Goal: Locate item on page: Locate item on page

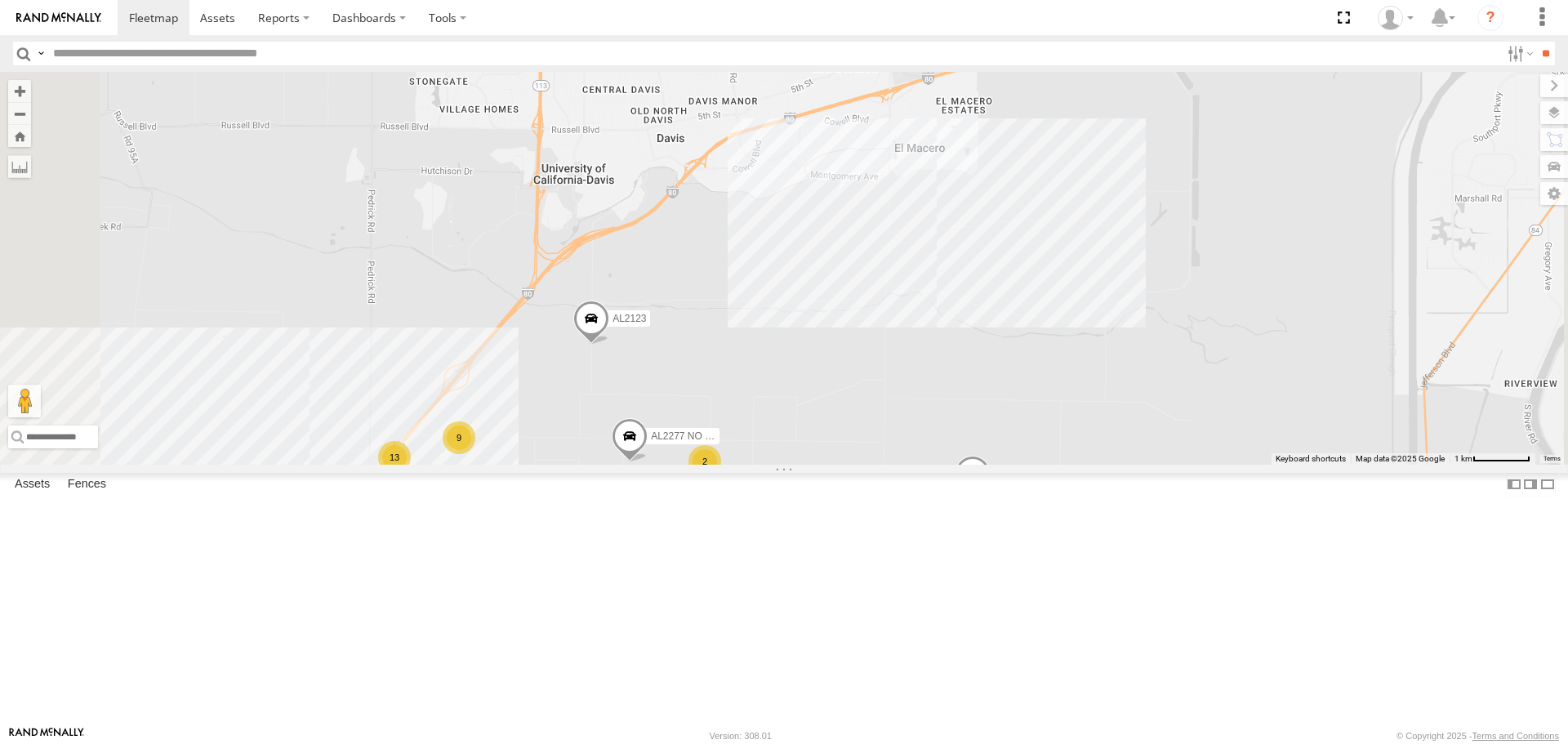
drag, startPoint x: 726, startPoint y: 537, endPoint x: 692, endPoint y: 597, distance: 69.0
click at [780, 464] on div "AL2367 FRONTLOADER JD344H AL2318 AL2119 PT2416 AL2260 AL2267 AL2328 PT2420 AL22…" at bounding box center [784, 267] width 1568 height 392
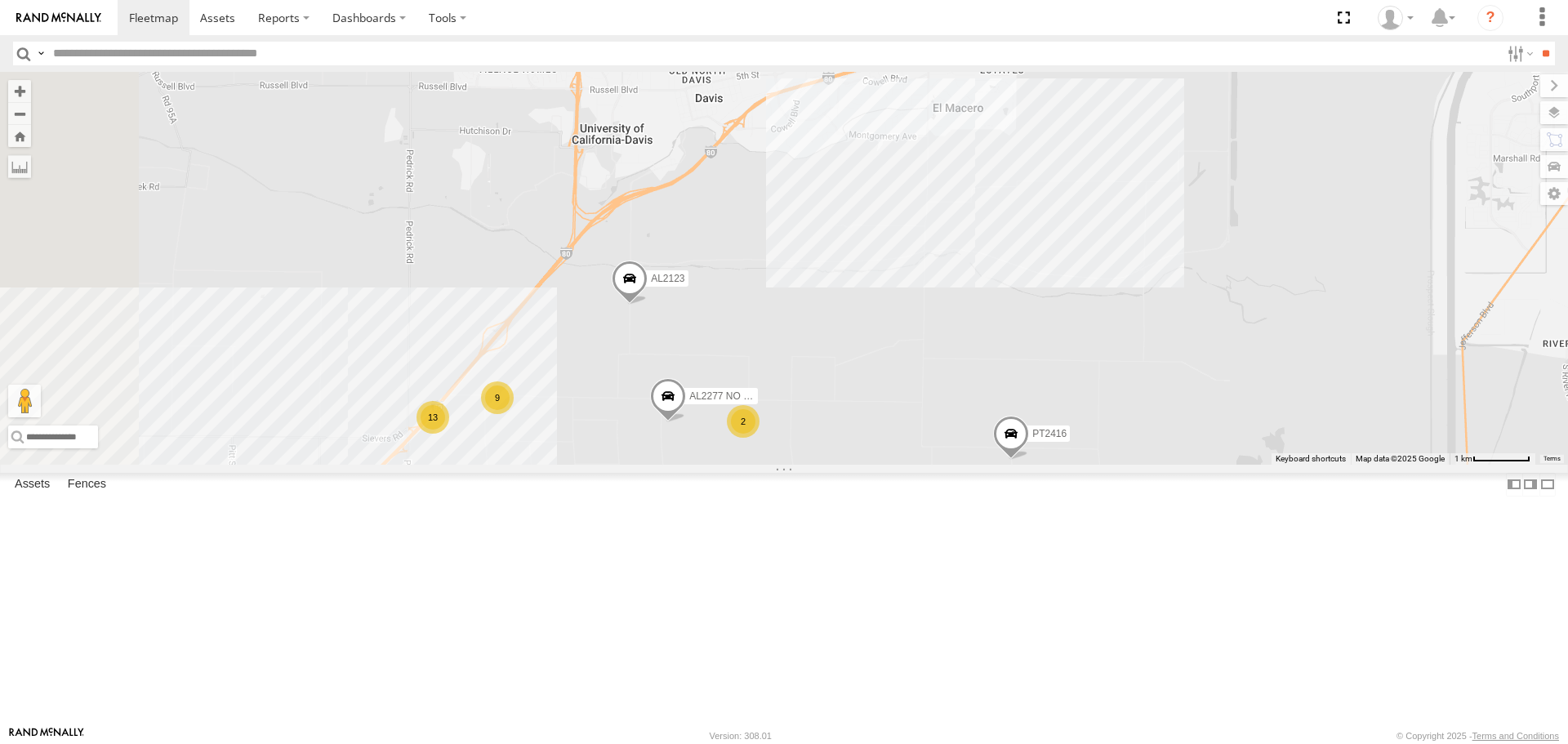
click at [719, 464] on div "AL2367 FRONTLOADER JD344H AL2318 AL2119 PT2416 AL2260 AL2267 AL2328 PT2420 AL22…" at bounding box center [784, 267] width 1568 height 392
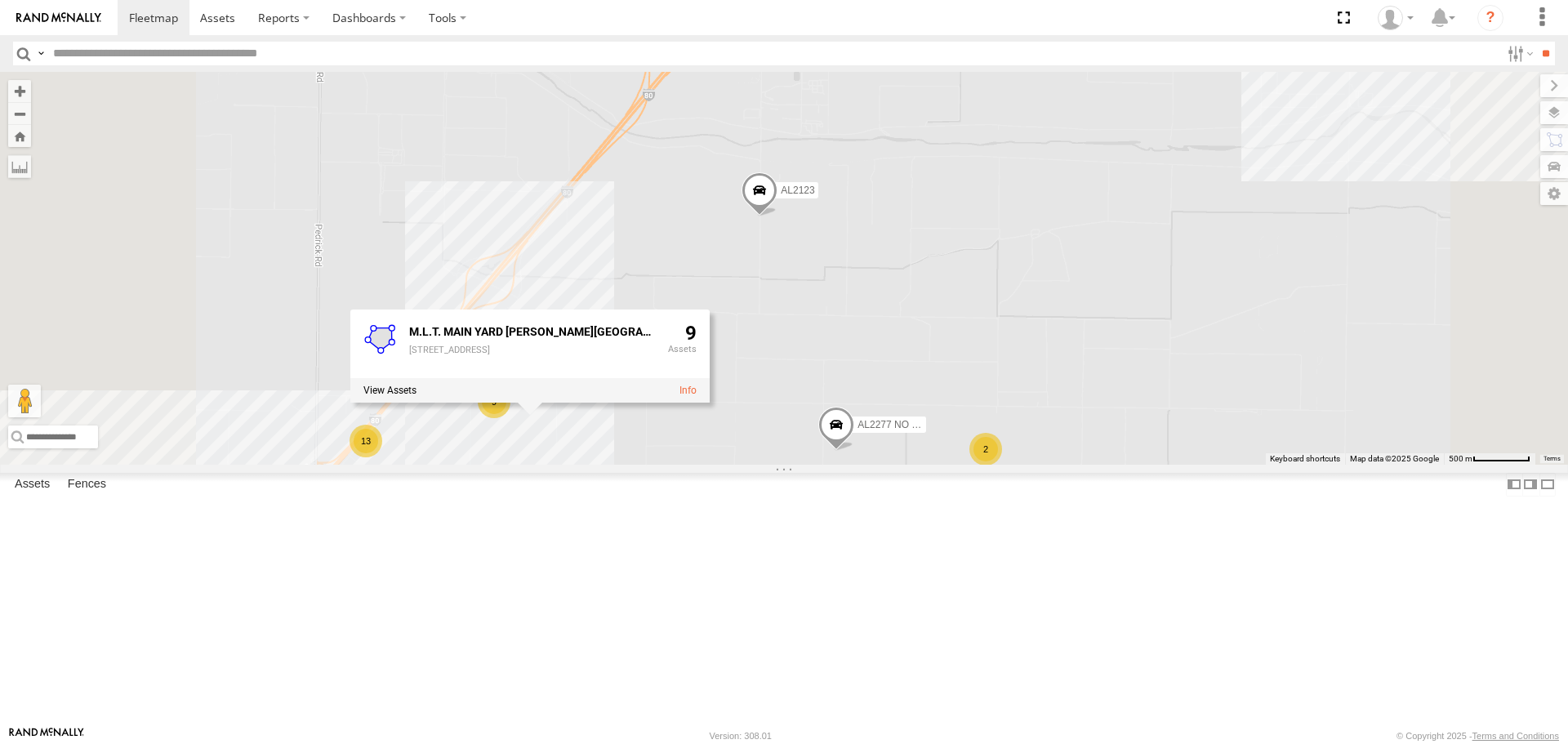
click at [860, 464] on div "AL2367 FRONTLOADER JD344H AL2318 AL2119 PT2416 AL2260 AL2267 AL2328 PT2420 AL22…" at bounding box center [784, 267] width 1568 height 392
click at [854, 464] on div "AL2367 FRONTLOADER JD344H AL2318 AL2119 PT2416 AL2260 AL2267 AL2328 PT2420 AL22…" at bounding box center [784, 267] width 1568 height 392
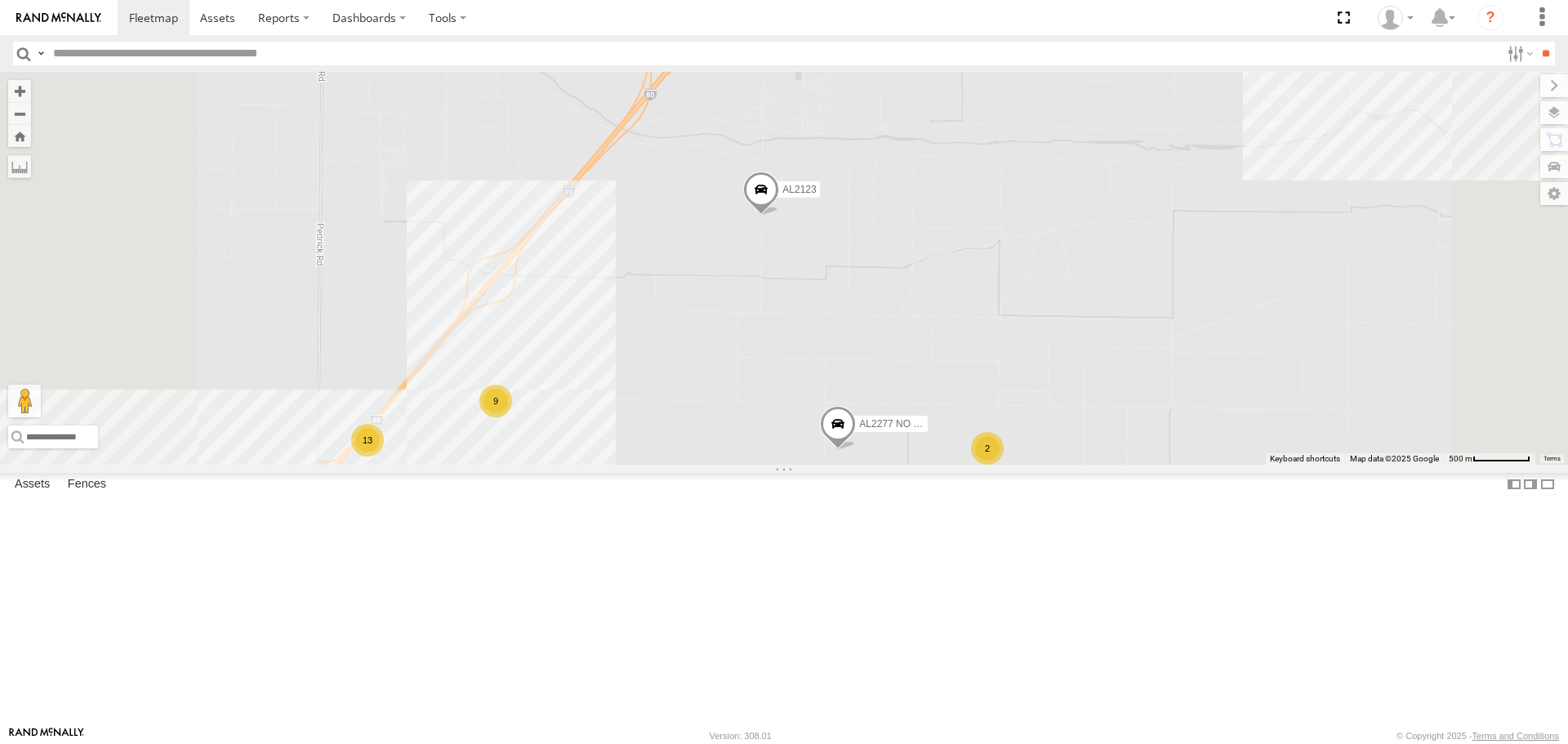
click at [834, 464] on div "AL2367 FRONTLOADER JD344H AL2318 AL2119 PT2416 AL2260 AL2267 AL2328 PT2420 AL22…" at bounding box center [784, 267] width 1568 height 392
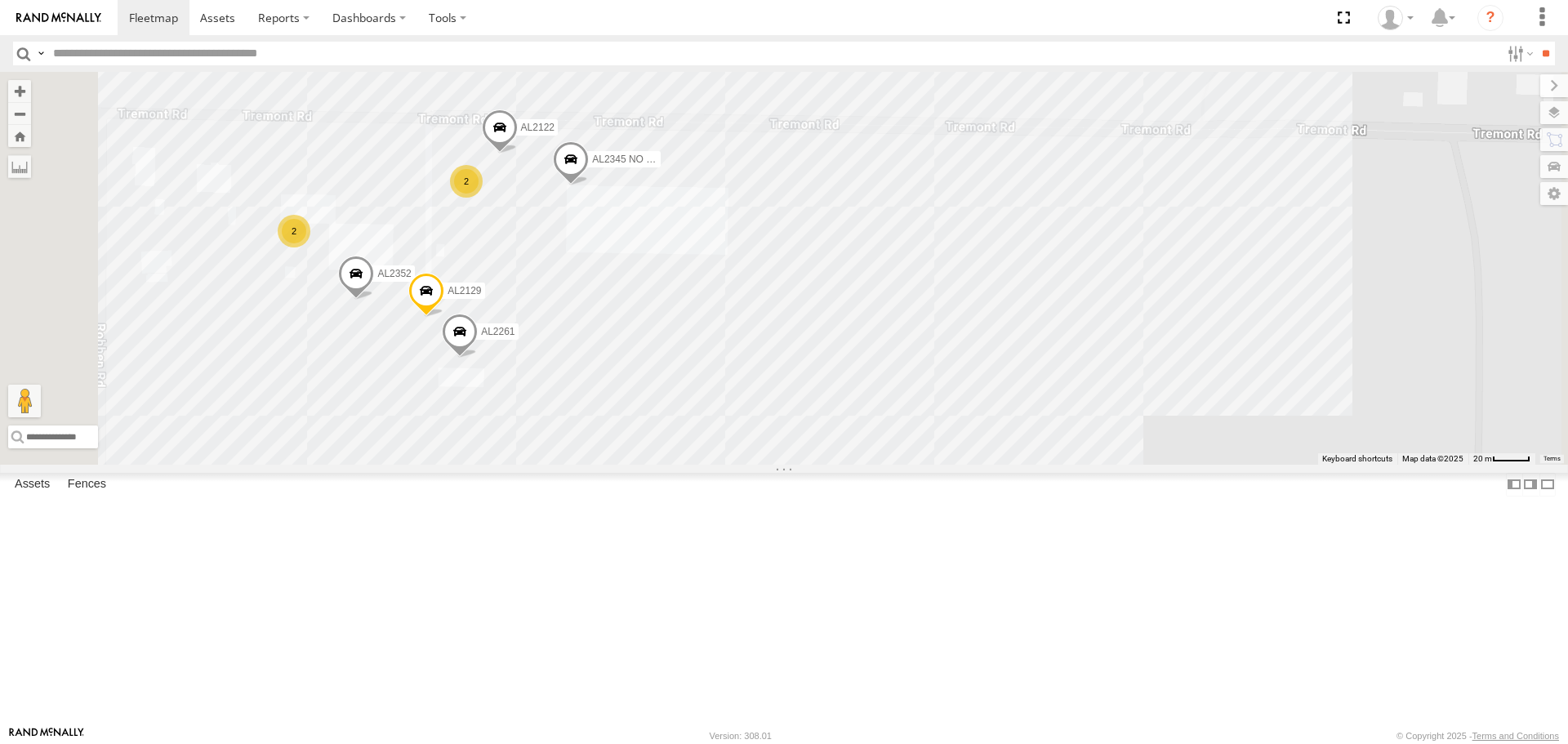
drag, startPoint x: 722, startPoint y: 497, endPoint x: 836, endPoint y: 401, distance: 149.0
click at [836, 401] on div "AL2367 FRONTLOADER JD344H AL2318 AL2119 PT2416 AL2260 AL2267 AL2328 PT2420 AL22…" at bounding box center [784, 267] width 1568 height 392
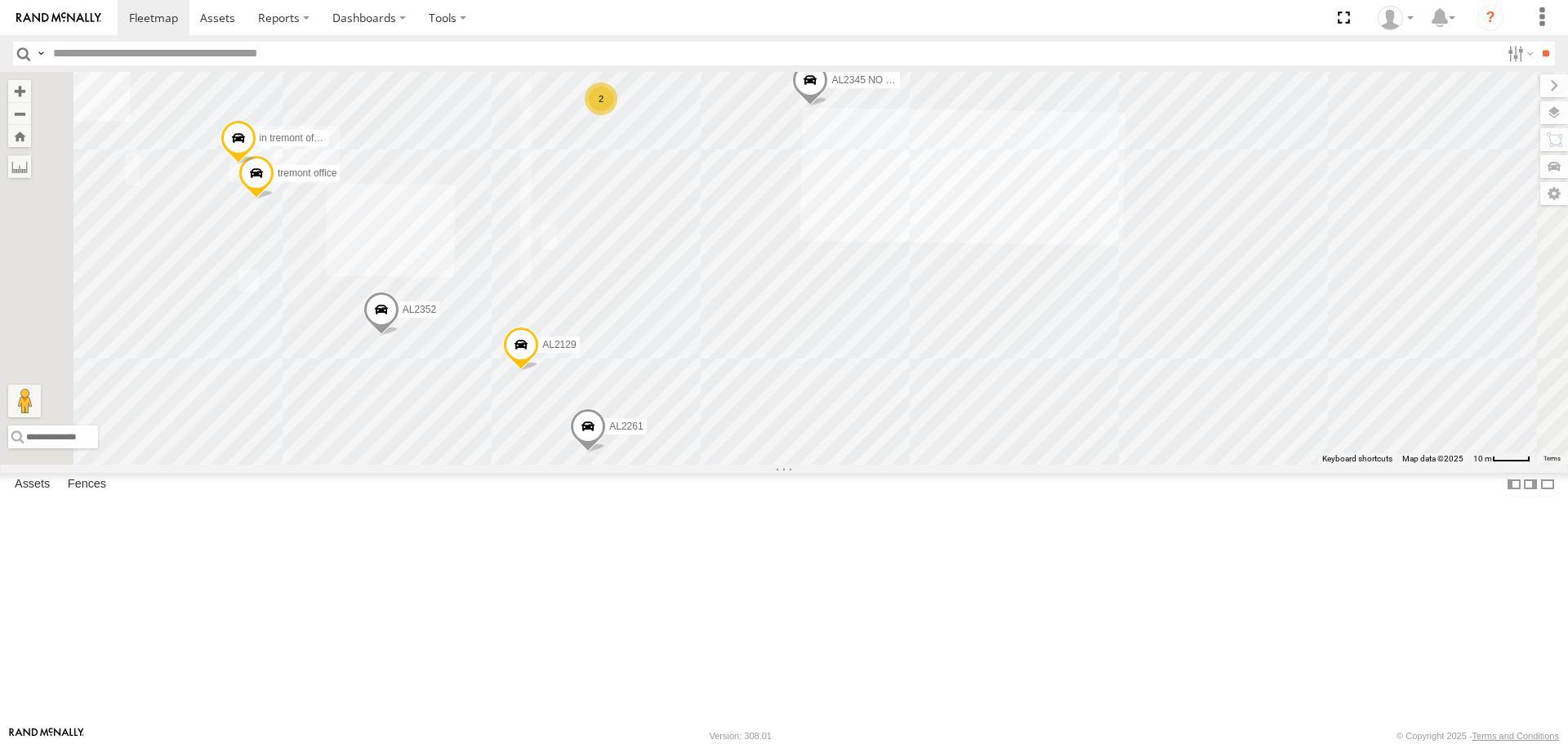
drag, startPoint x: 843, startPoint y: 417, endPoint x: 901, endPoint y: 507, distance: 107.1
click at [901, 464] on div "AL2367 FRONTLOADER JD344H AL2318 AL2119 PT2416 AL2260 AL2267 AL2328 PT2420 AL22…" at bounding box center [784, 267] width 1568 height 392
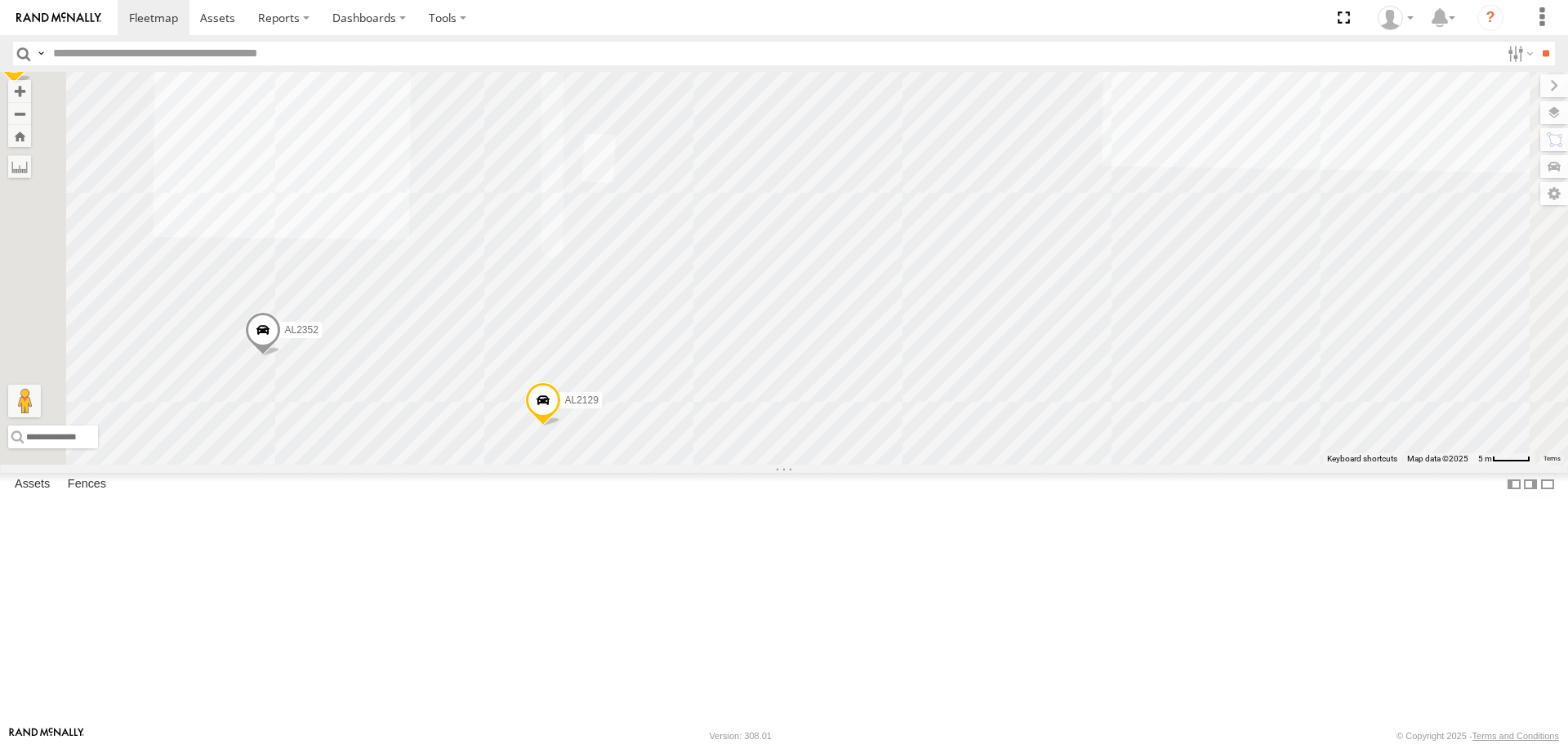
drag, startPoint x: 873, startPoint y: 271, endPoint x: 1038, endPoint y: 134, distance: 214.5
click at [1022, 140] on div "AL2367 FRONTLOADER JD344H AL2318 AL2119 PT2416 AL2260 AL2267 AL2328 PT2420 AL22…" at bounding box center [784, 267] width 1568 height 392
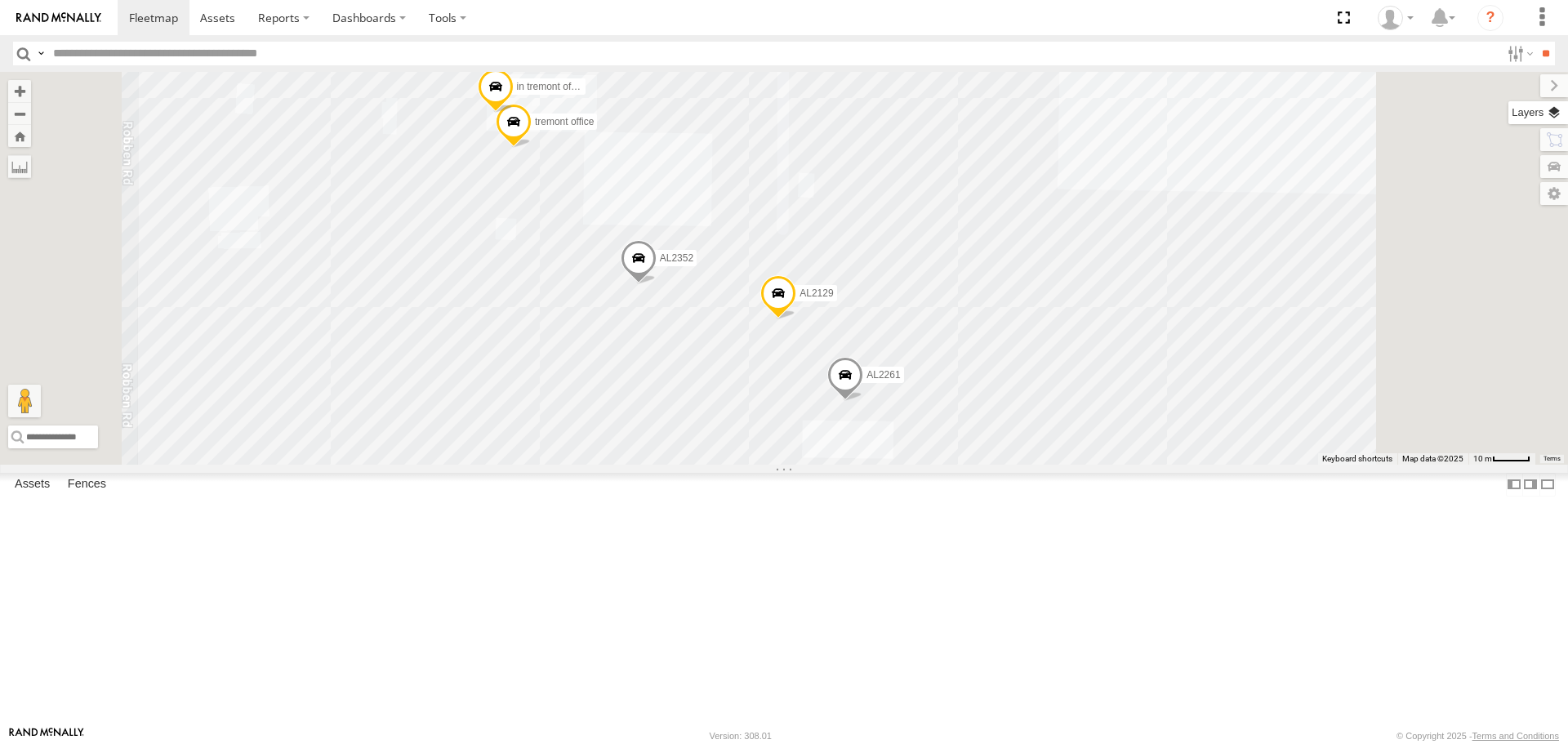
click at [1549, 112] on label at bounding box center [1538, 112] width 60 height 22
click at [0, 0] on span "Basemaps" at bounding box center [0, 0] width 0 height 0
click at [0, 0] on span "Satellite + Roadmap" at bounding box center [0, 0] width 0 height 0
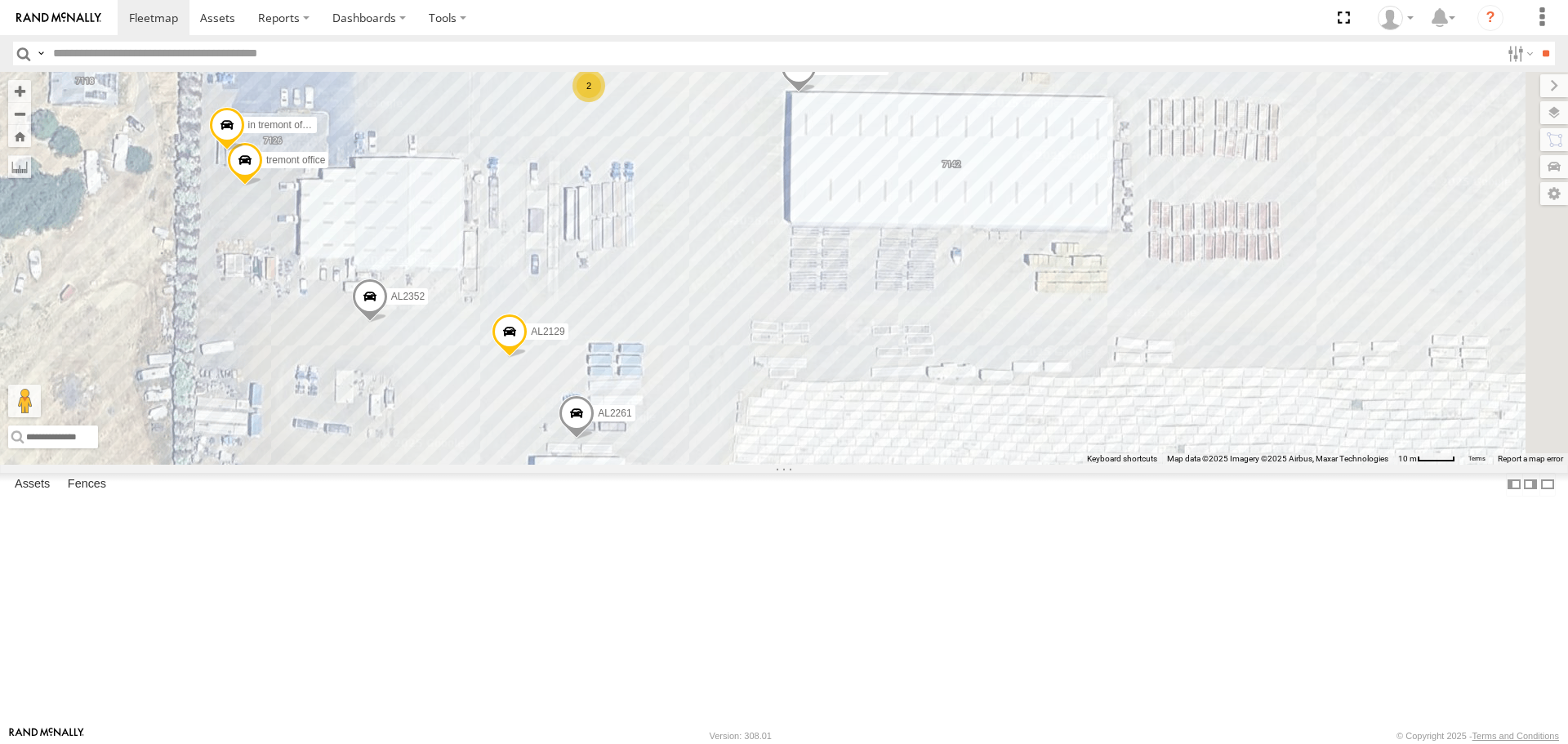
drag, startPoint x: 1142, startPoint y: 392, endPoint x: 872, endPoint y: 432, distance: 272.9
click at [872, 432] on div "AL2367 FRONTLOADER JD344H AL2318 AL2119 PT2416 AL2260 AL2267 AL2328 PT2420 AL22…" at bounding box center [784, 267] width 1568 height 392
click at [606, 102] on div "2" at bounding box center [589, 85] width 32 height 32
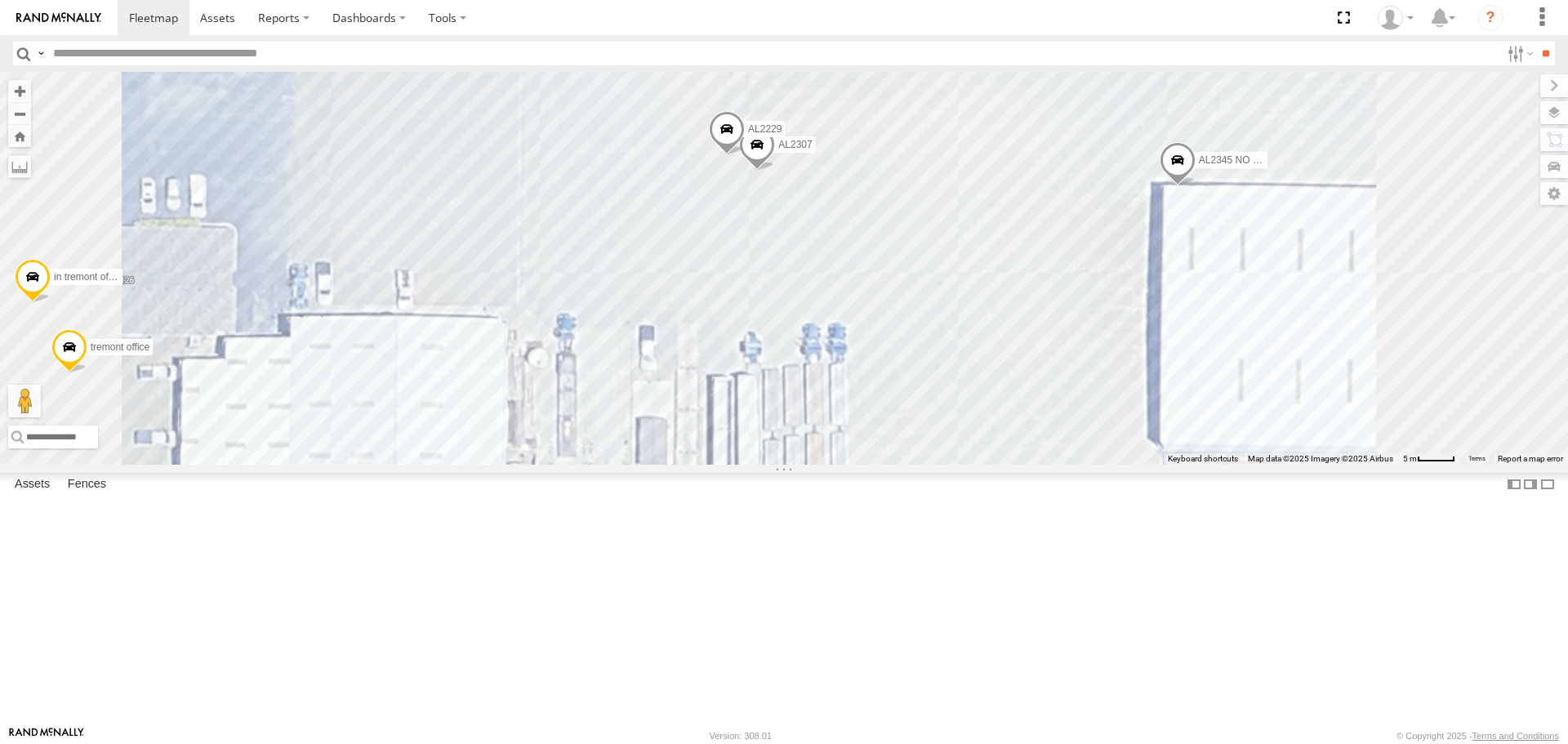
drag, startPoint x: 849, startPoint y: 393, endPoint x: 807, endPoint y: 294, distance: 107.5
click at [807, 294] on div "AL2367 FRONTLOADER JD344H AL2318 AL2119 PT2416 AL2260 AL2267 AL2328 PT2420 AL22…" at bounding box center [784, 267] width 1568 height 392
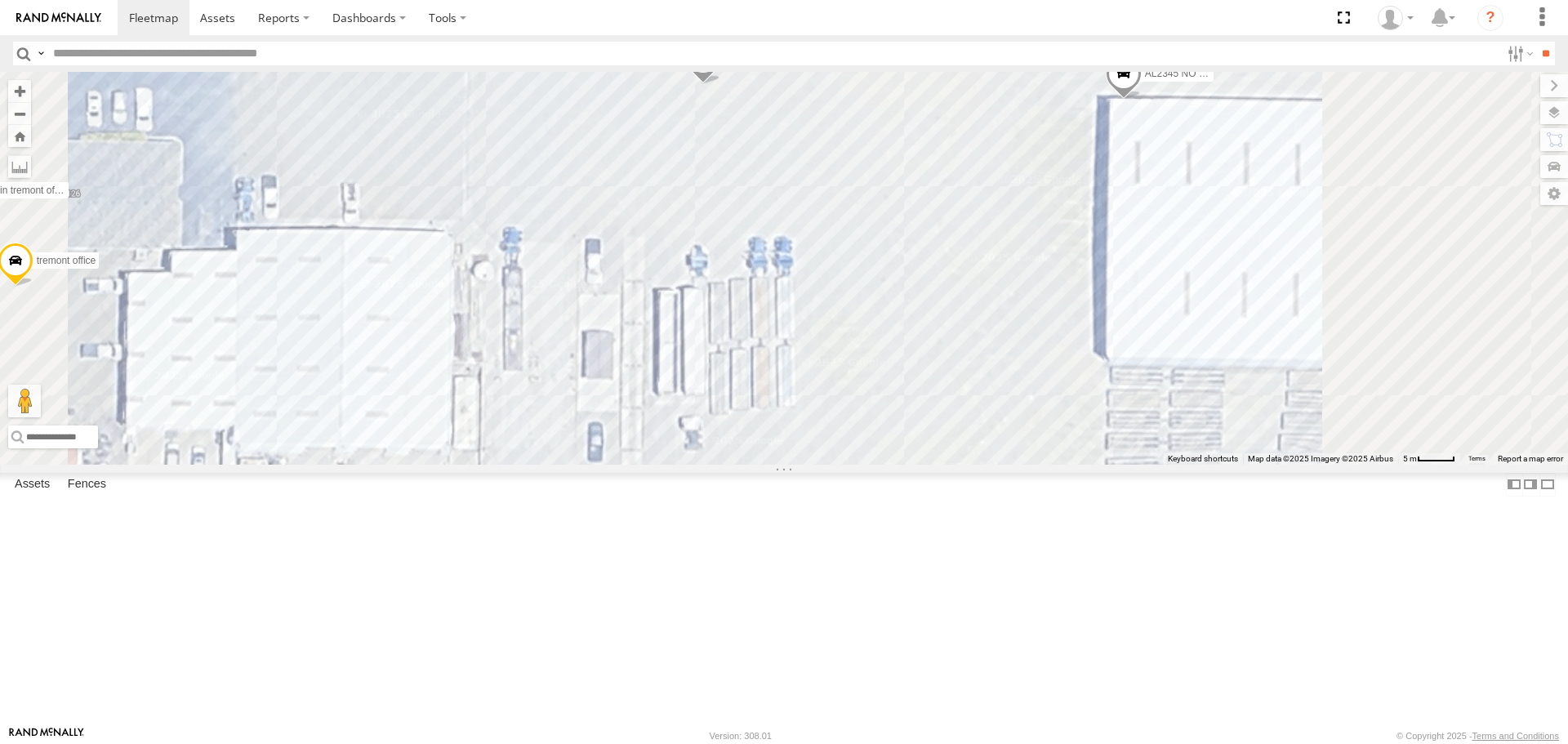
drag, startPoint x: 903, startPoint y: 399, endPoint x: 828, endPoint y: 262, distance: 156.2
click at [830, 267] on div "AL2367 FRONTLOADER JD344H AL2318 AL2119 PT2416 AL2260 AL2267 AL2328 PT2420 AL22…" at bounding box center [784, 267] width 1568 height 392
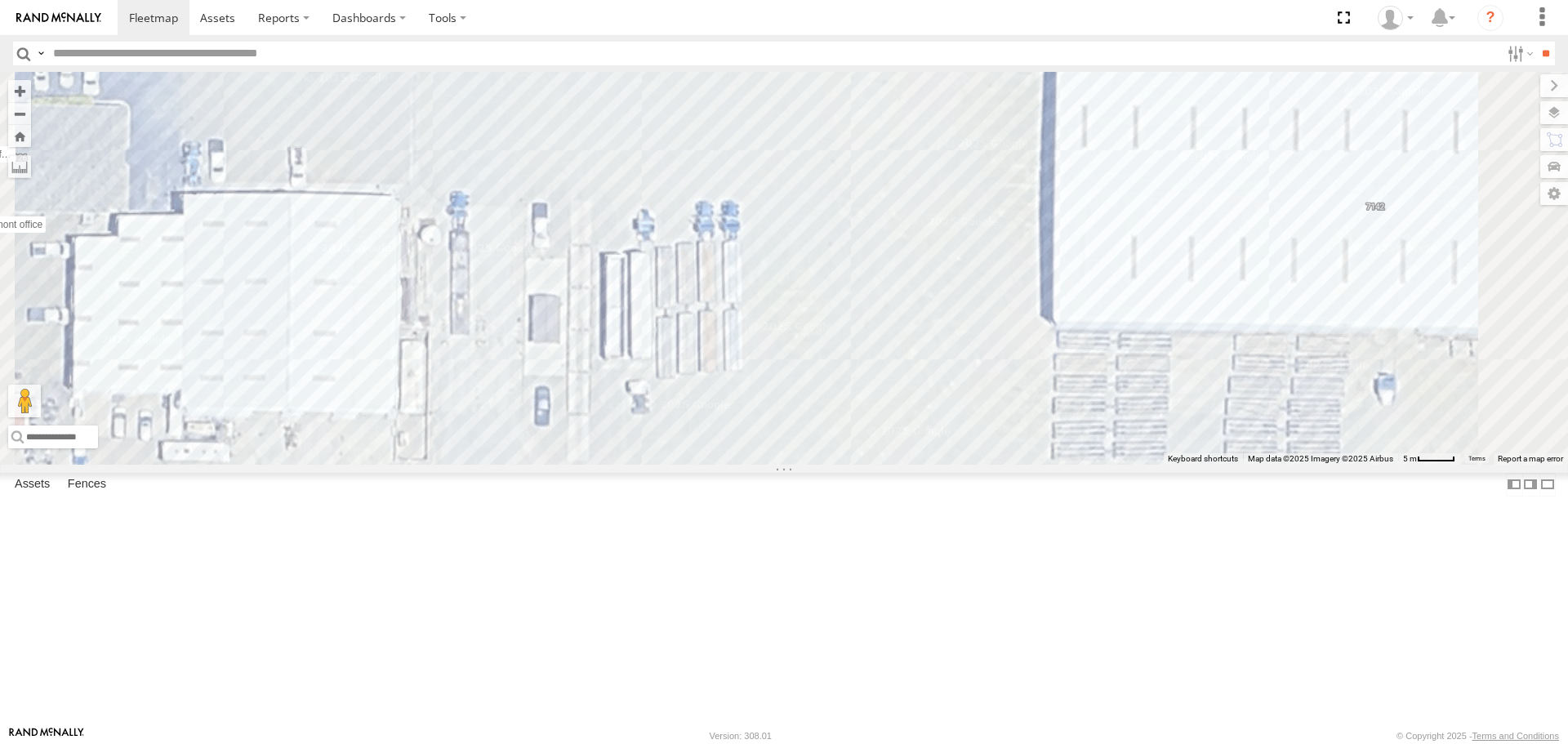
drag, startPoint x: 986, startPoint y: 418, endPoint x: 984, endPoint y: 514, distance: 96.0
click at [984, 464] on div "AL2367 FRONTLOADER JD344H AL2318 AL2119 PT2416 AL2260 AL2267 AL2328 PT2420 AL22…" at bounding box center [784, 267] width 1568 height 392
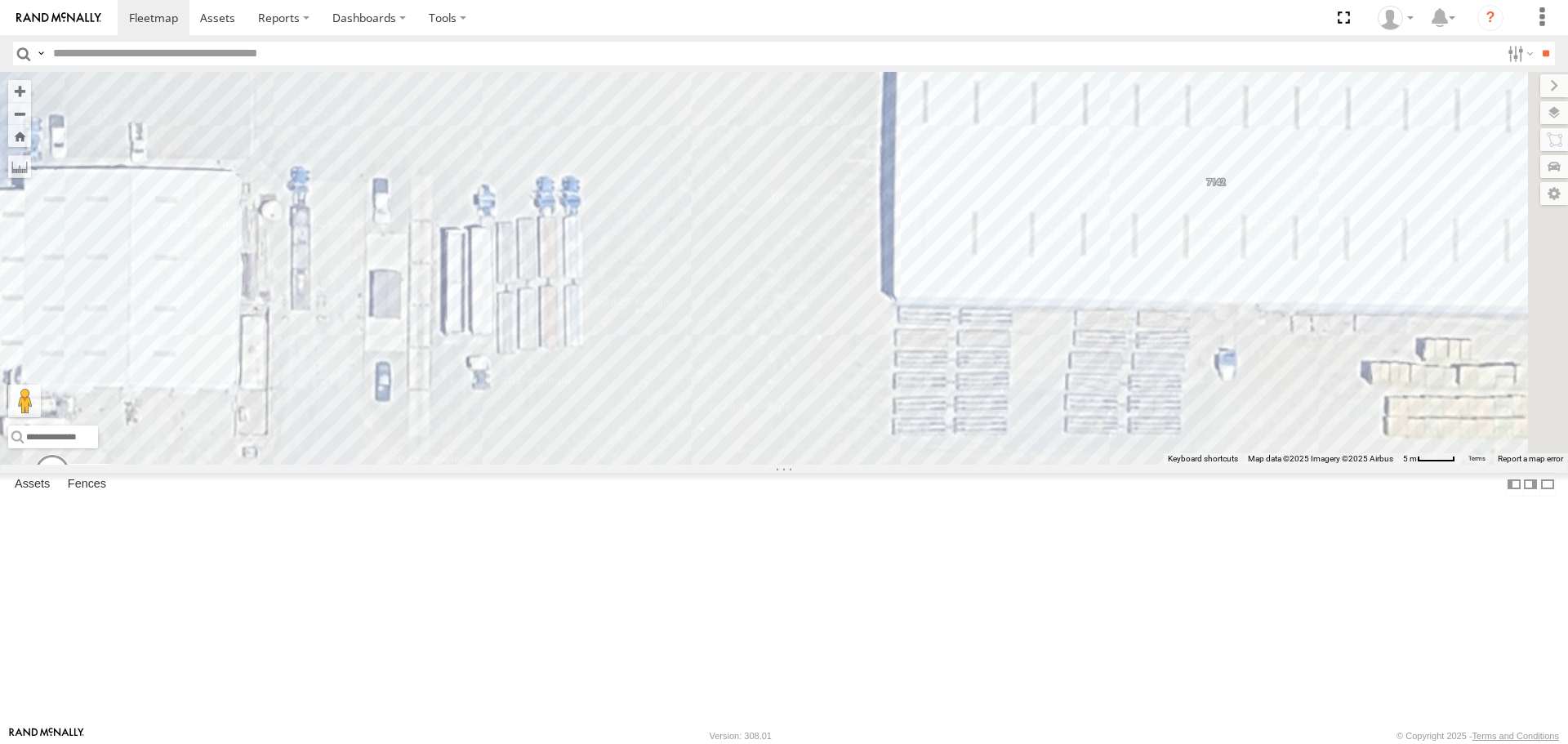
drag, startPoint x: 958, startPoint y: 622, endPoint x: 801, endPoint y: 595, distance: 159.3
click at [801, 464] on div "AL2367 FRONTLOADER JD344H AL2318 AL2119 PT2416 AL2260 AL2267 AL2328 PT2420 AL22…" at bounding box center [784, 267] width 1568 height 392
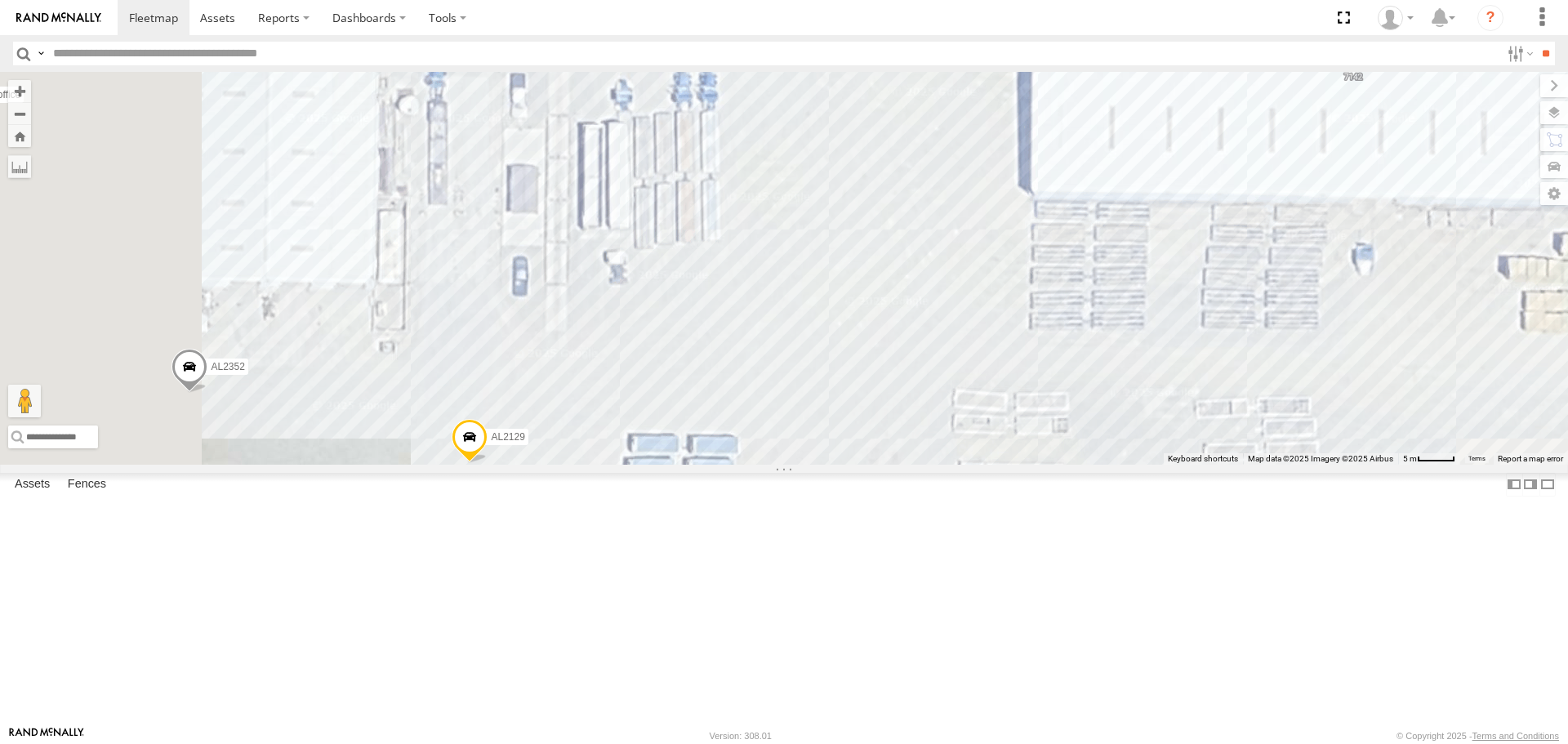
drag, startPoint x: 892, startPoint y: 448, endPoint x: 1057, endPoint y: 254, distance: 254.7
click at [1072, 234] on div "AL2367 FRONTLOADER JD344H AL2318 AL2119 PT2416 AL2260 AL2267 AL2328 PT2420 AL22…" at bounding box center [784, 267] width 1568 height 392
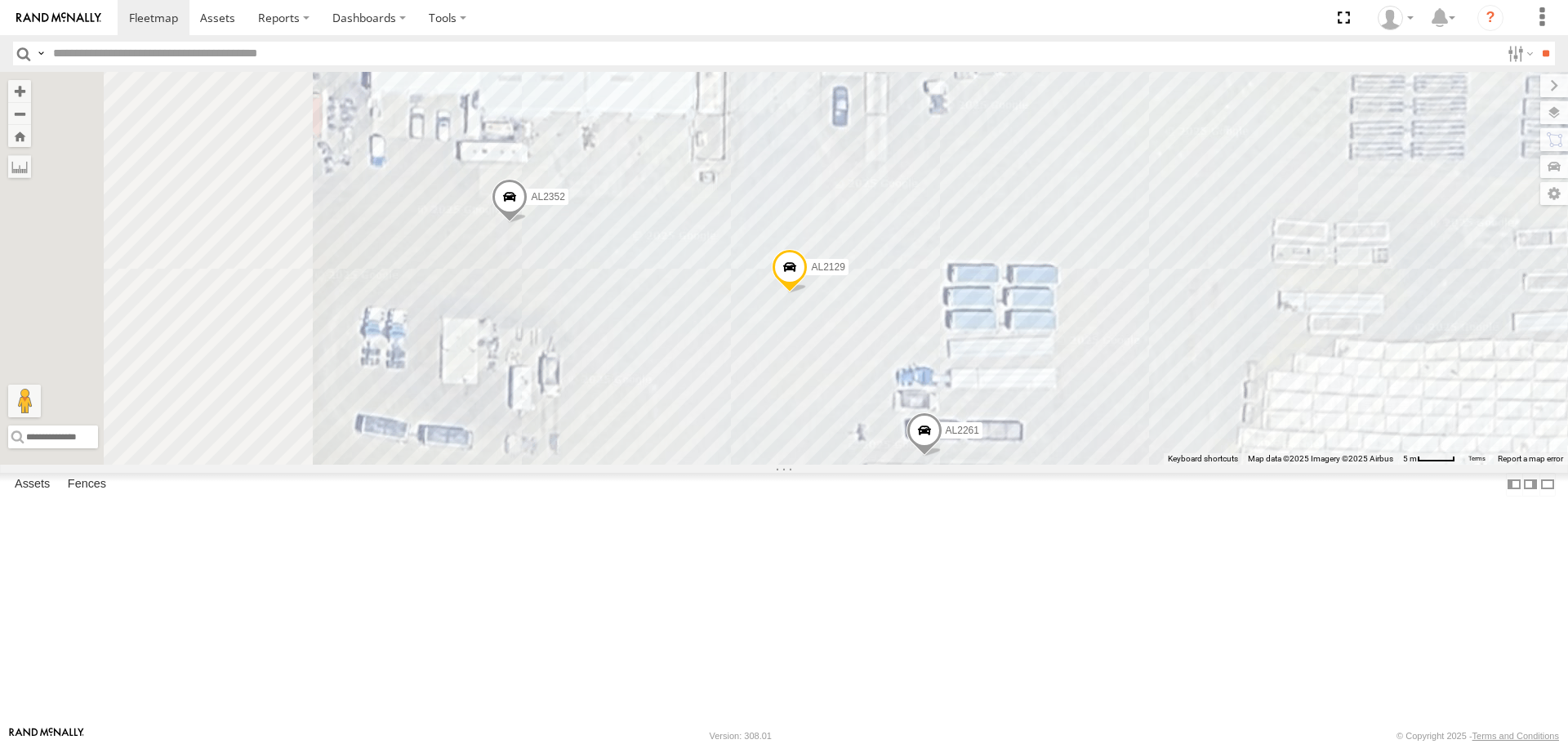
drag, startPoint x: 710, startPoint y: 557, endPoint x: 982, endPoint y: 497, distance: 278.5
click at [979, 464] on div "AL2367 FRONTLOADER JD344H AL2318 AL2119 PT2416 AL2260 AL2267 AL2328 PT2420 AL22…" at bounding box center [784, 267] width 1568 height 392
